Goal: Obtain resource: Download file/media

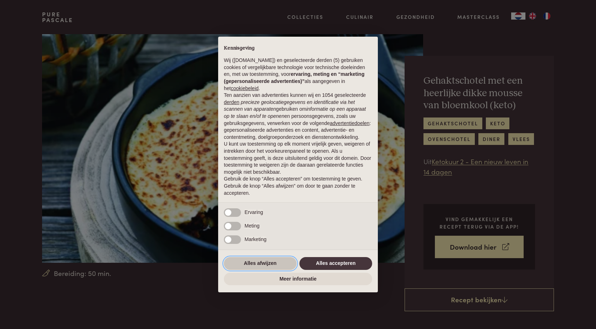
click at [256, 262] on button "Alles afwijzen" at bounding box center [260, 263] width 73 height 13
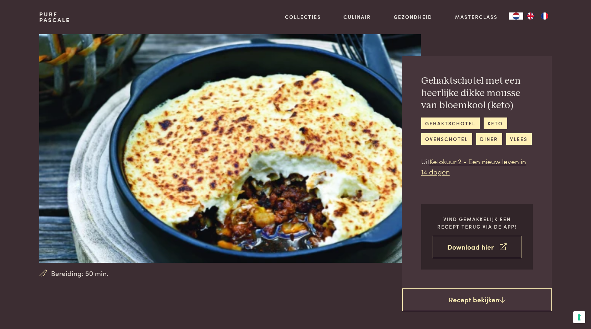
click at [466, 250] on link "Download hier" at bounding box center [476, 247] width 89 height 22
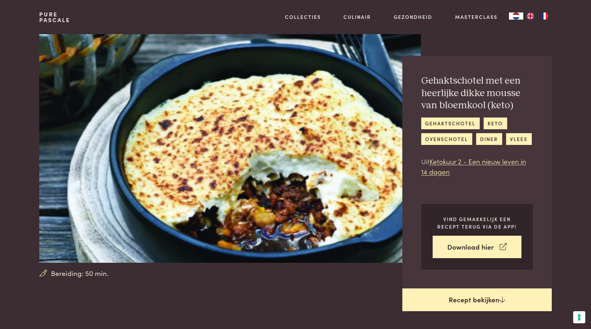
click at [468, 301] on link "Recept bekijken" at bounding box center [476, 300] width 149 height 23
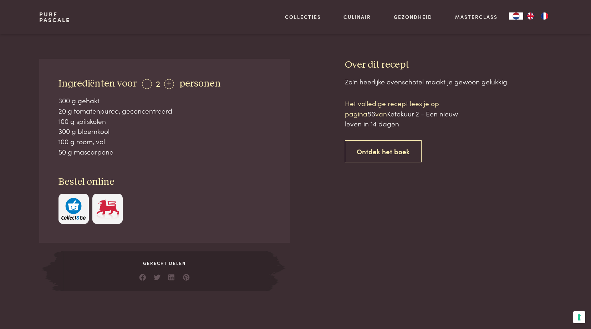
scroll to position [278, 0]
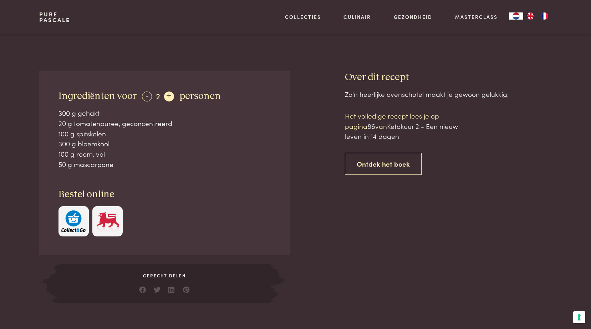
click at [167, 96] on div "+" at bounding box center [169, 97] width 10 height 10
click at [380, 164] on link "Ontdek het boek" at bounding box center [383, 164] width 77 height 22
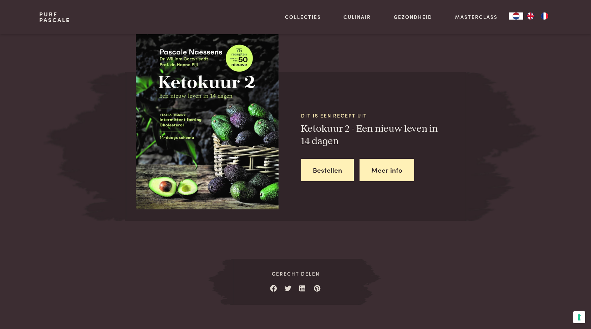
scroll to position [657, 0]
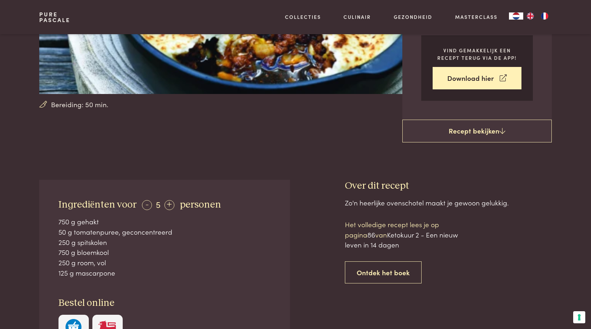
scroll to position [158, 0]
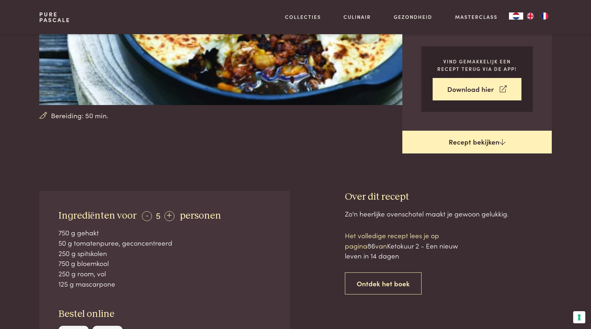
click at [471, 141] on link "Recept bekijken" at bounding box center [476, 142] width 149 height 23
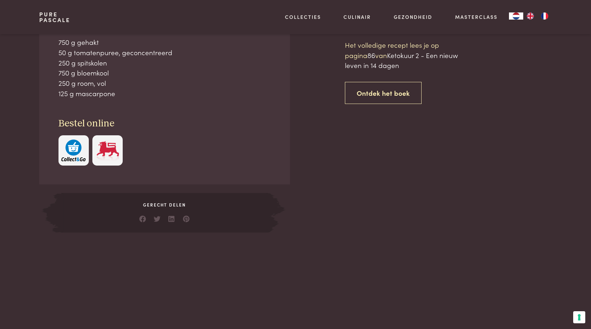
scroll to position [349, 0]
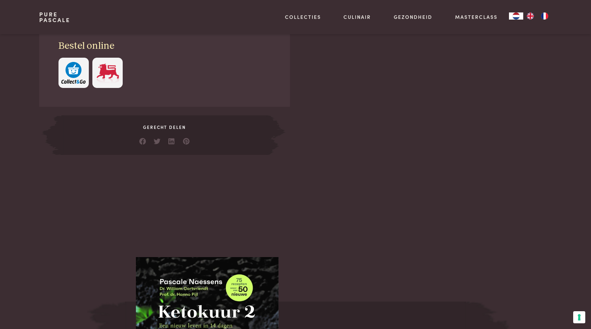
scroll to position [336, 0]
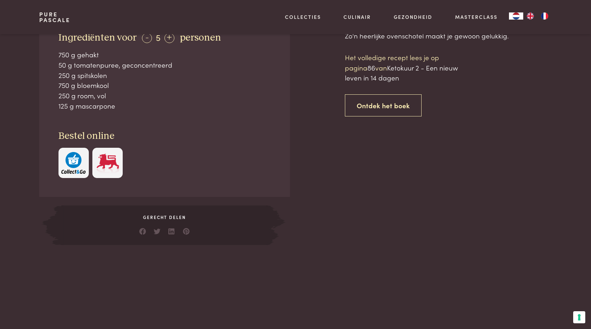
scroll to position [657, 0]
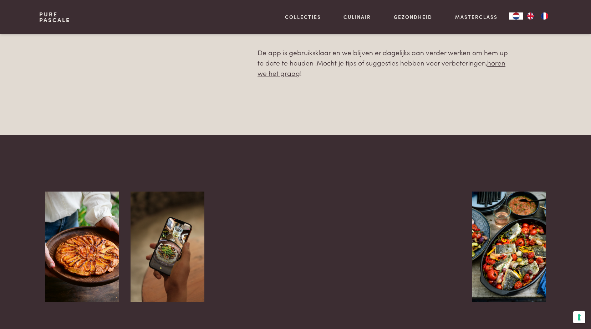
scroll to position [570, 0]
